Goal: Information Seeking & Learning: Learn about a topic

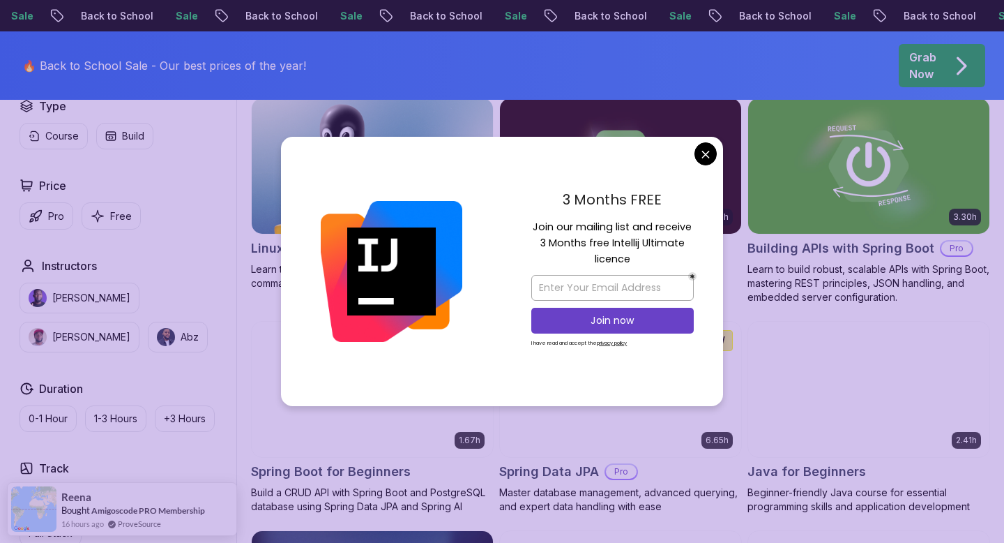
scroll to position [444, 0]
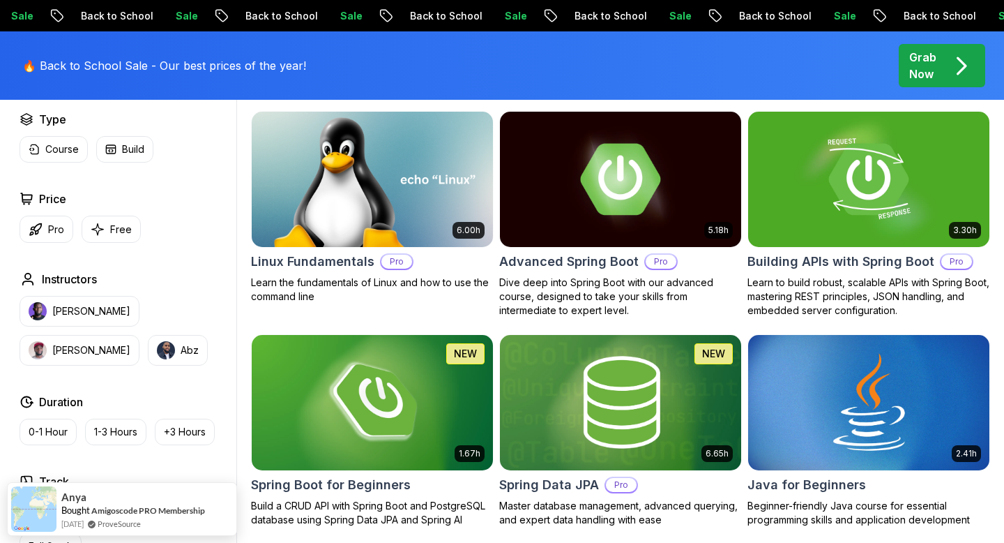
scroll to position [363, 0]
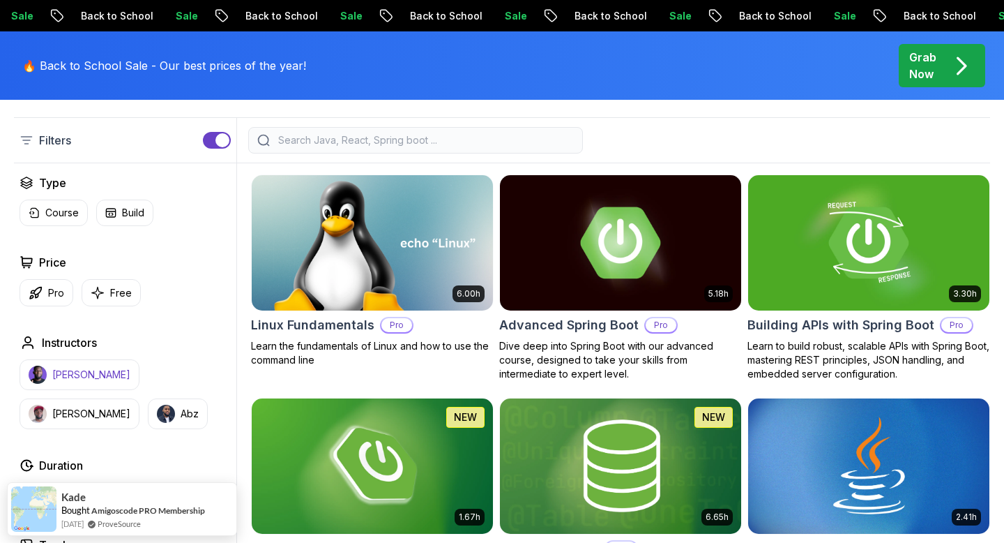
click at [38, 377] on img "button" at bounding box center [38, 374] width 18 height 18
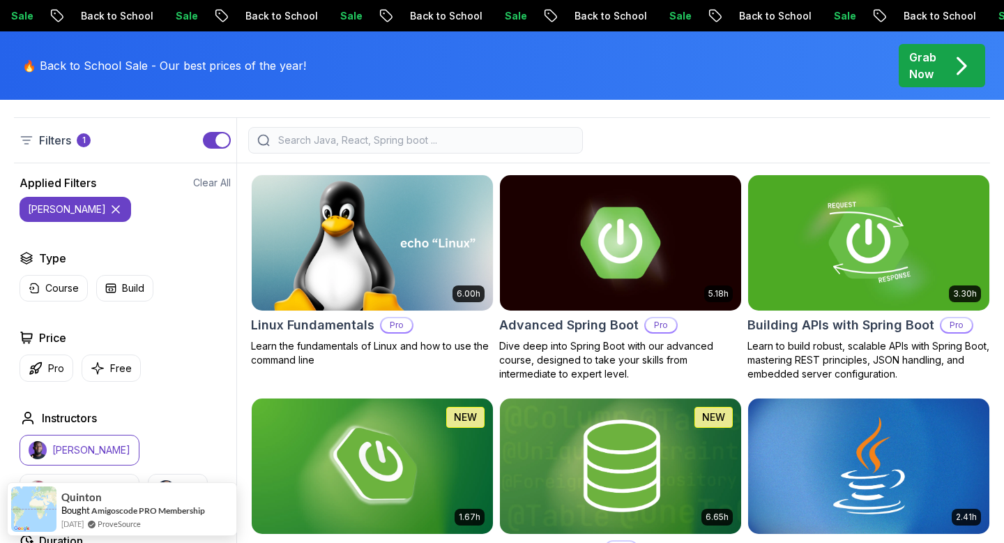
click at [139, 474] on button "[PERSON_NAME]" at bounding box center [80, 489] width 120 height 31
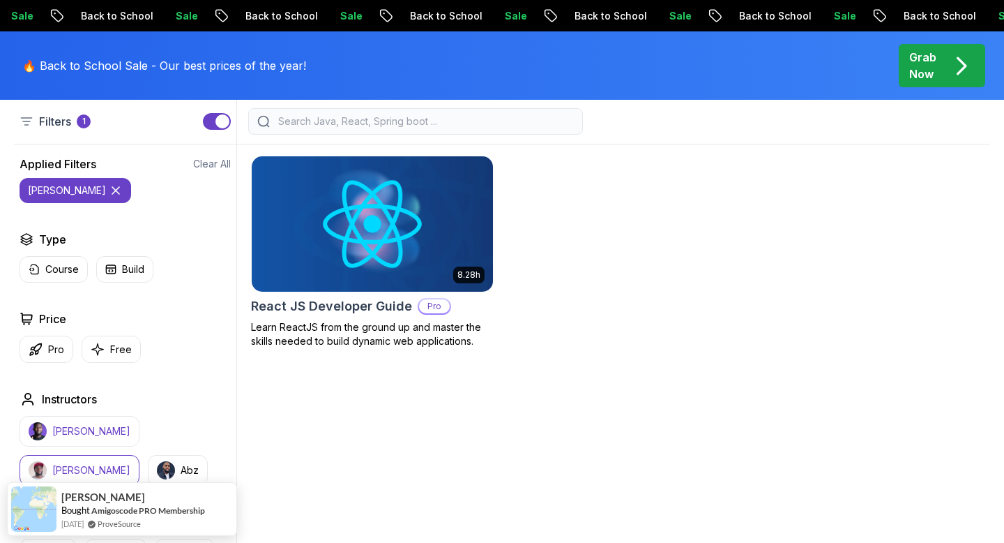
scroll to position [386, 0]
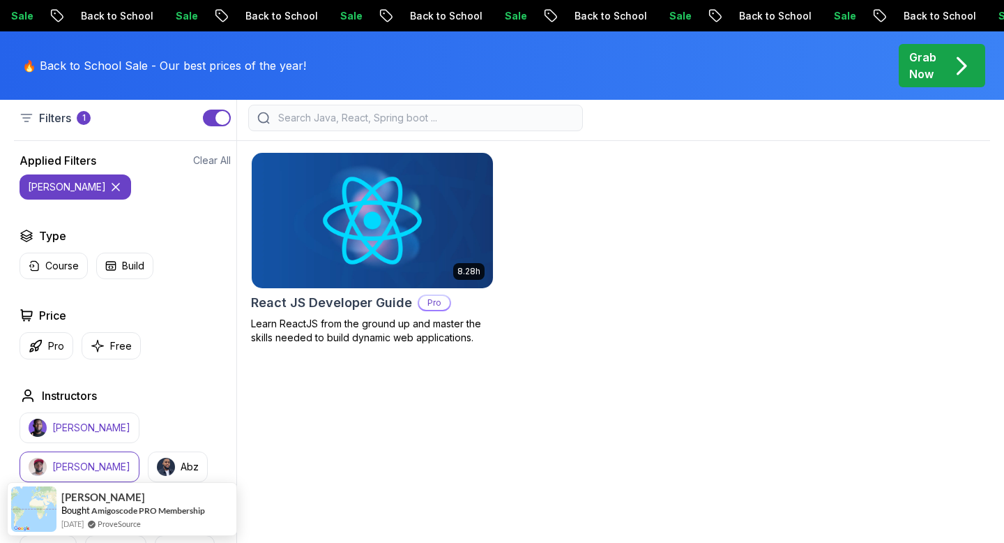
click at [92, 432] on p "[PERSON_NAME]" at bounding box center [91, 428] width 78 height 14
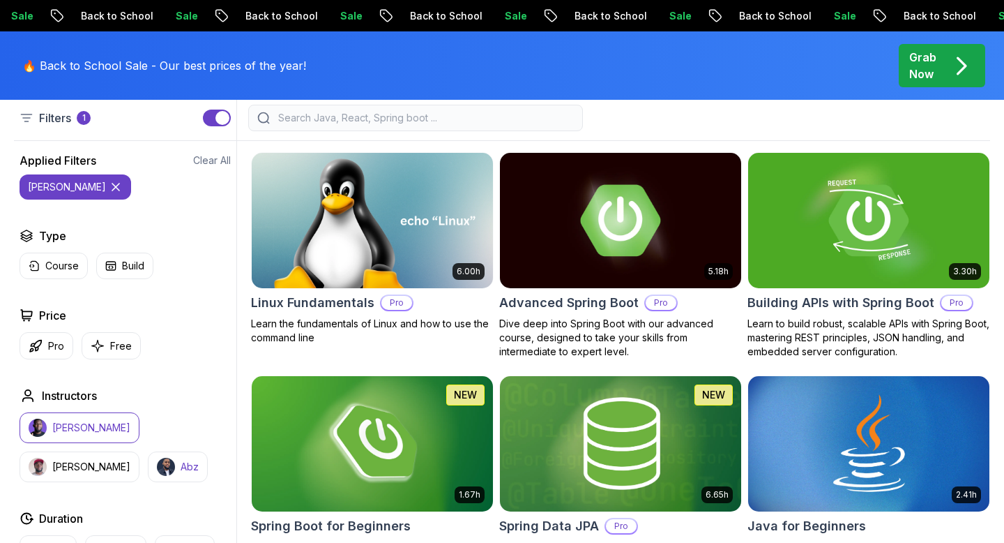
click at [148, 452] on button "Abz" at bounding box center [178, 466] width 60 height 31
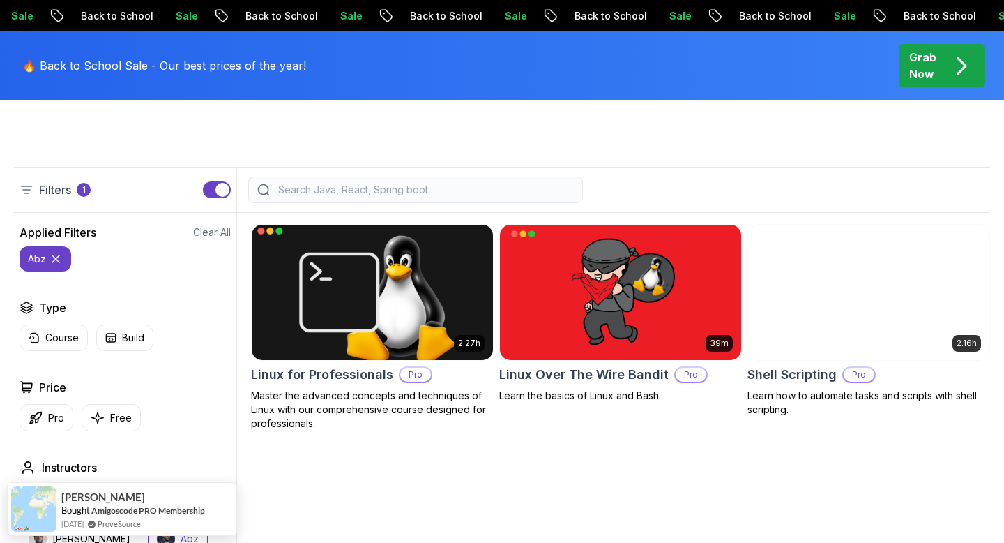
scroll to position [312, 0]
